Goal: Task Accomplishment & Management: Manage account settings

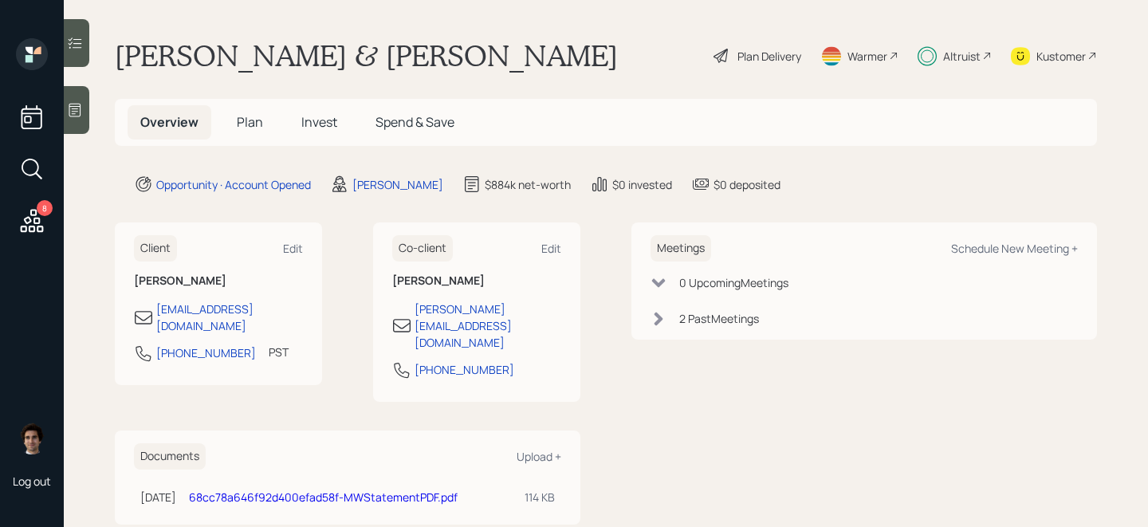
click at [318, 132] on h5 "Invest" at bounding box center [319, 122] width 61 height 34
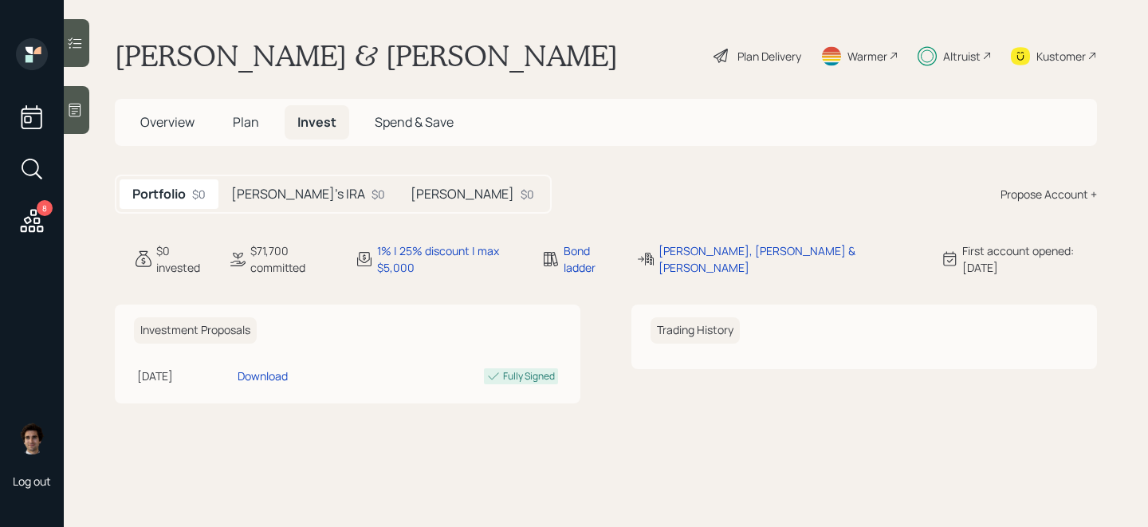
click at [56, 218] on div "8 Log out" at bounding box center [32, 263] width 64 height 527
click at [33, 224] on icon at bounding box center [32, 220] width 29 height 29
